Goal: Information Seeking & Learning: Learn about a topic

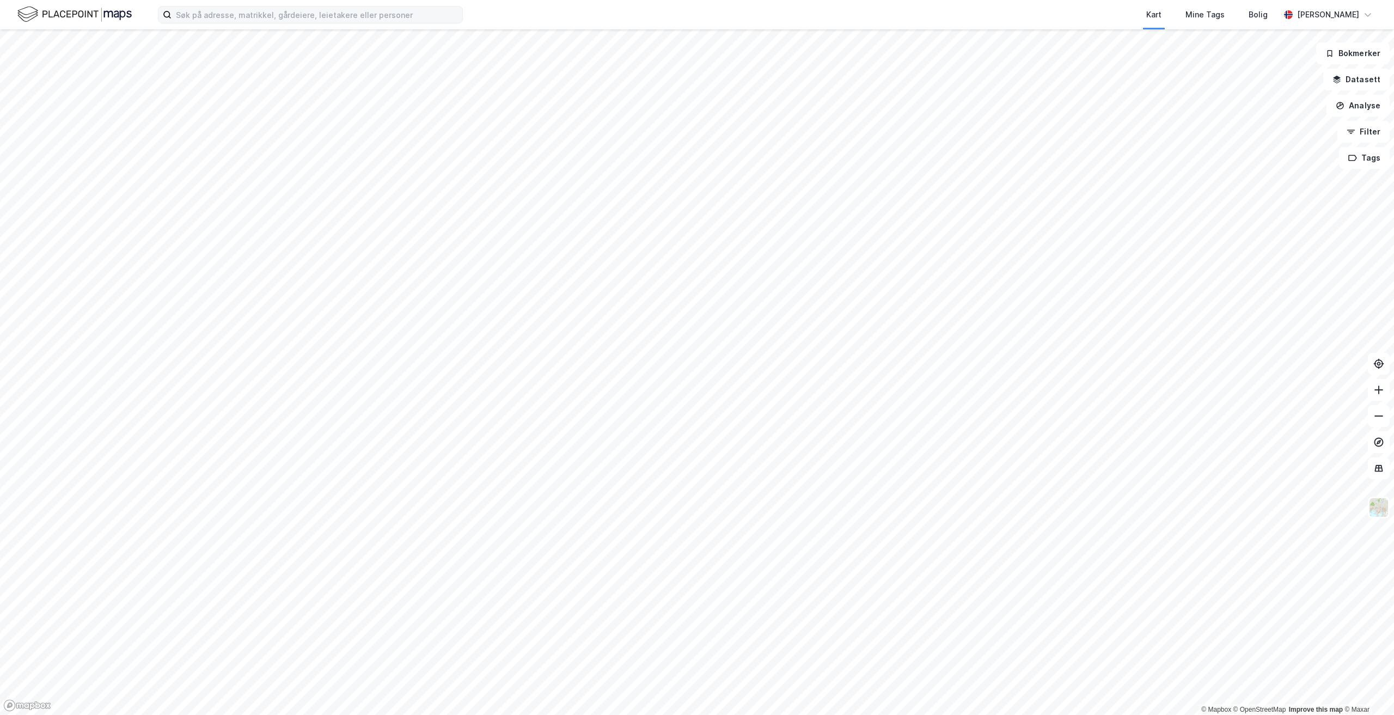
click at [376, 25] on div "Kart Mine Tags Bolig [PERSON_NAME]" at bounding box center [697, 14] width 1394 height 29
click at [376, 14] on input at bounding box center [316, 15] width 291 height 16
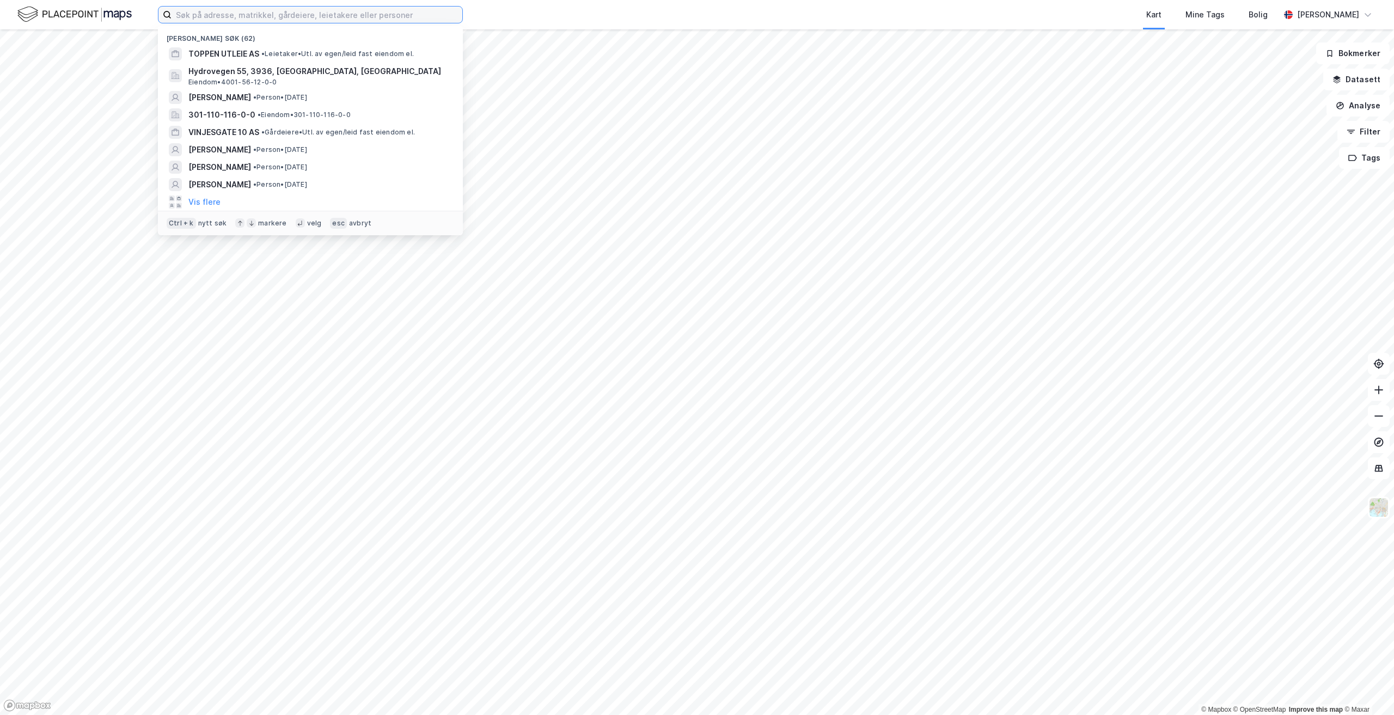
click at [254, 16] on input at bounding box center [316, 15] width 291 height 16
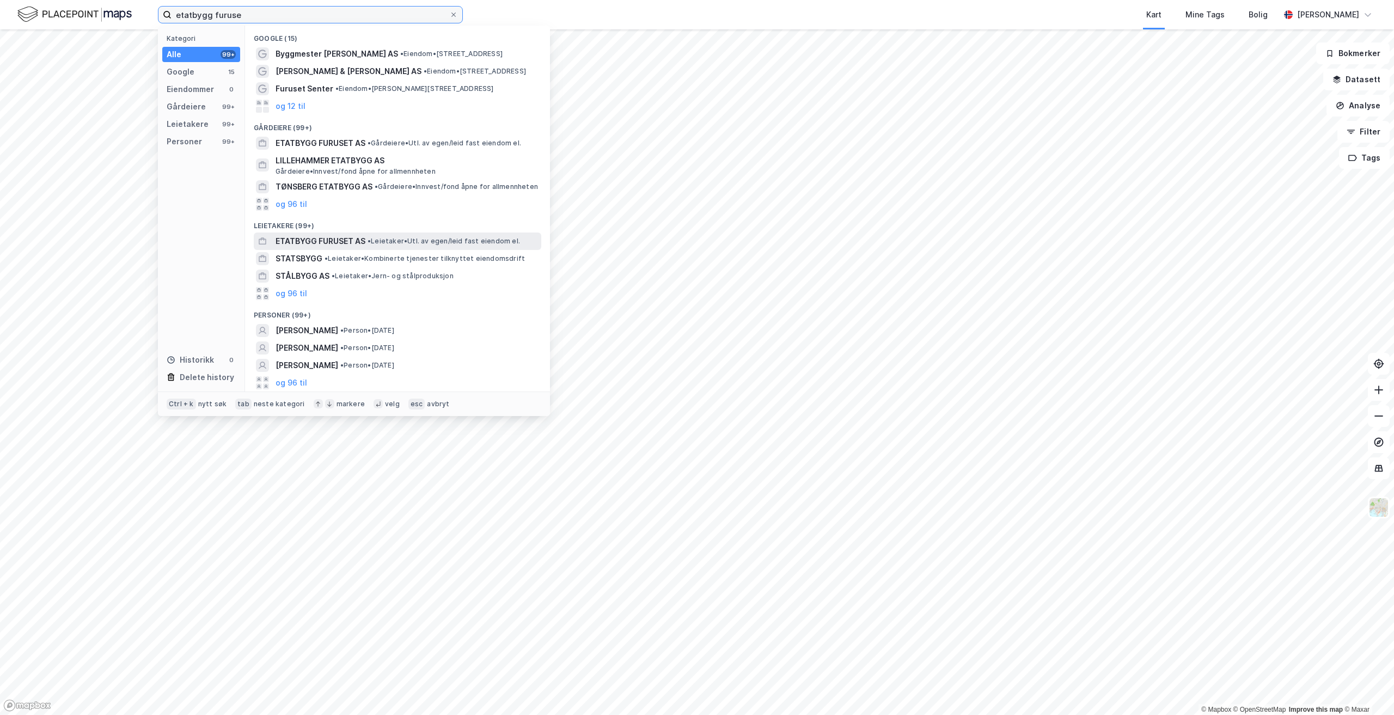
type input "etatbygg furuse"
click at [431, 239] on span "• Leietaker • Utl. av egen/leid fast eiendom el." at bounding box center [443, 241] width 152 height 9
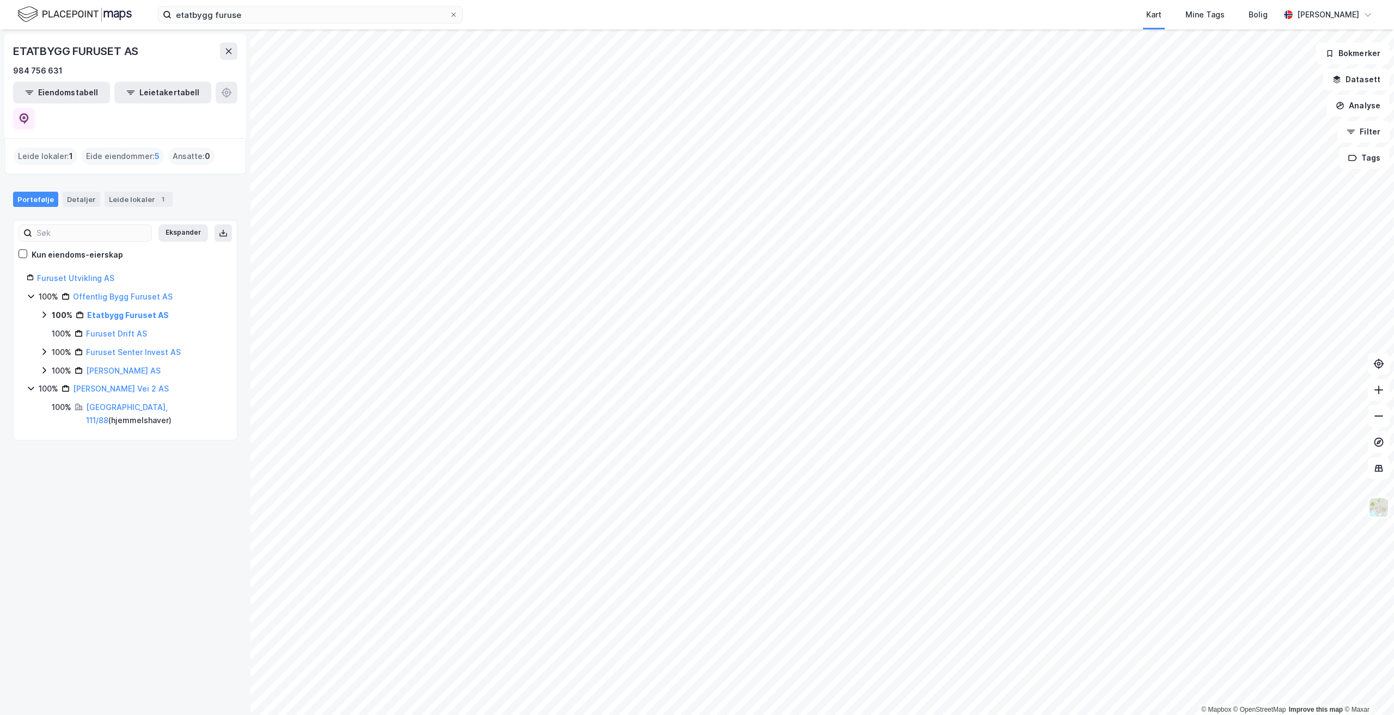
click at [44, 310] on icon at bounding box center [44, 314] width 9 height 9
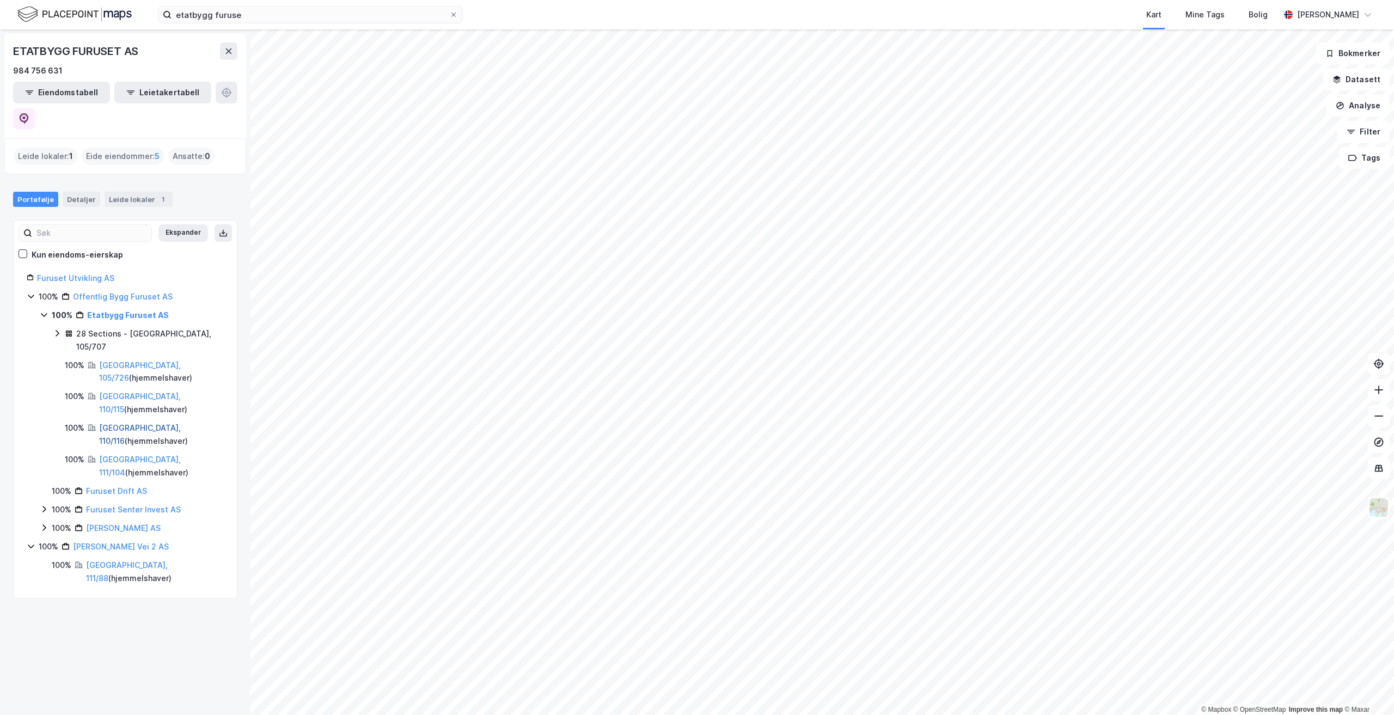
click at [125, 423] on link "[GEOGRAPHIC_DATA], 110/116" at bounding box center [140, 434] width 82 height 22
